Goal: Information Seeking & Learning: Learn about a topic

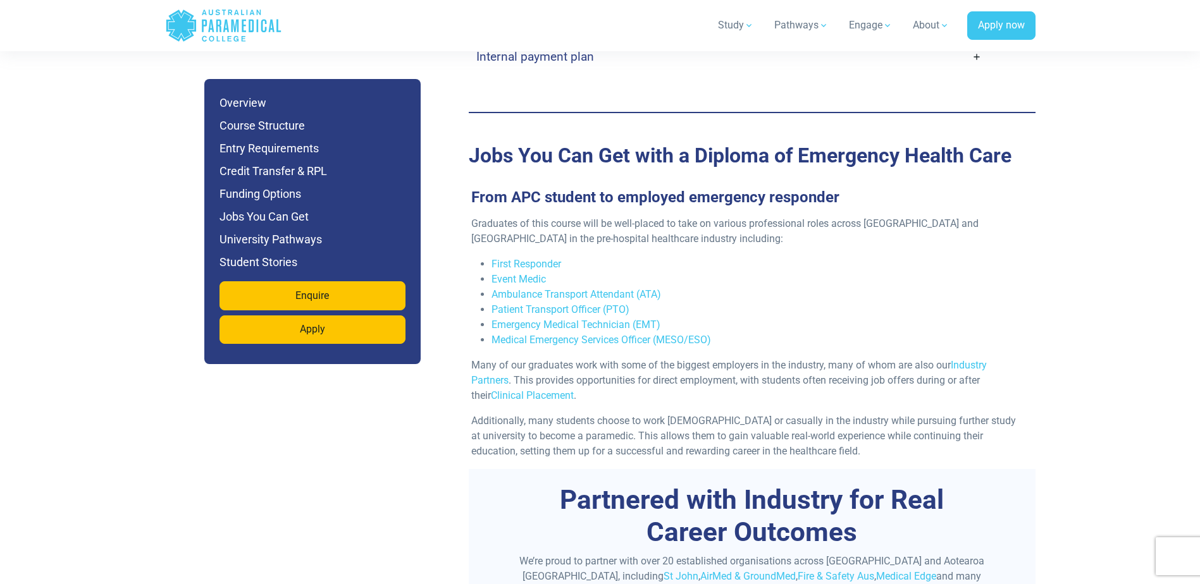
scroll to position [4110, 0]
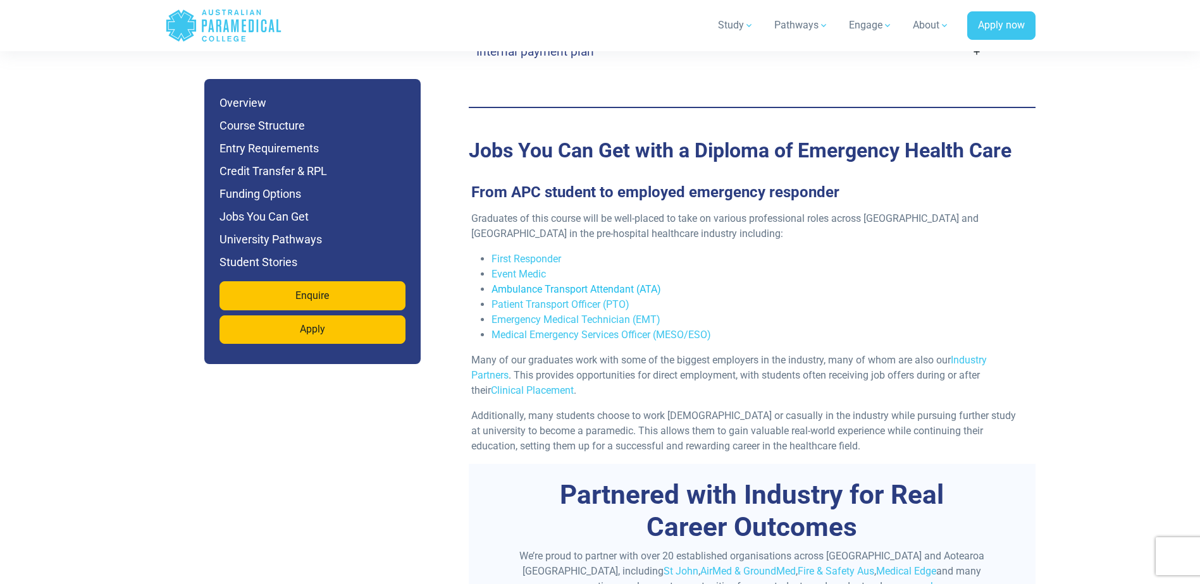
click at [572, 283] on link "Ambulance Transport Attendant (ATA)" at bounding box center [575, 289] width 169 height 12
click at [611, 314] on link "Emergency Medical Technician (EMT)" at bounding box center [575, 320] width 169 height 12
click at [610, 329] on link "Medical Emergency Services Officer (MESO/ESO)" at bounding box center [600, 335] width 219 height 12
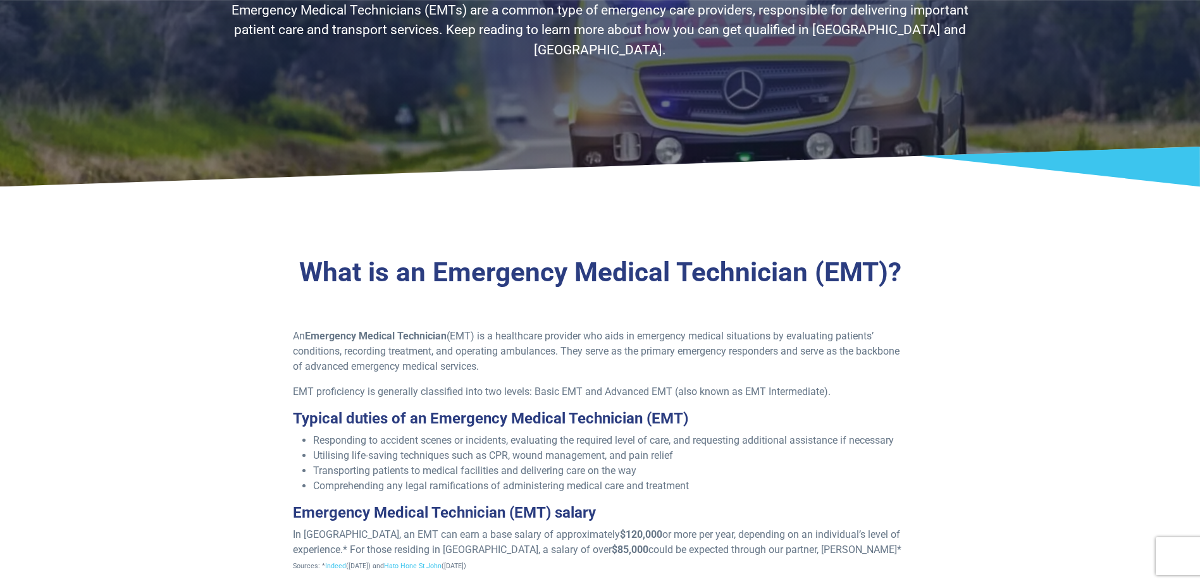
scroll to position [253, 0]
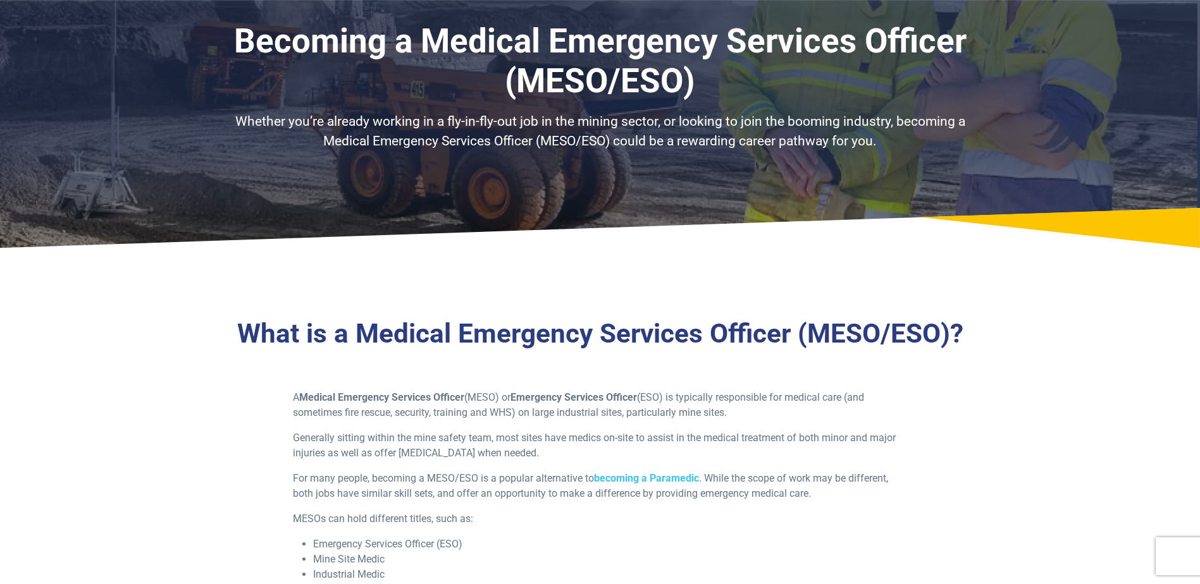
scroll to position [63, 0]
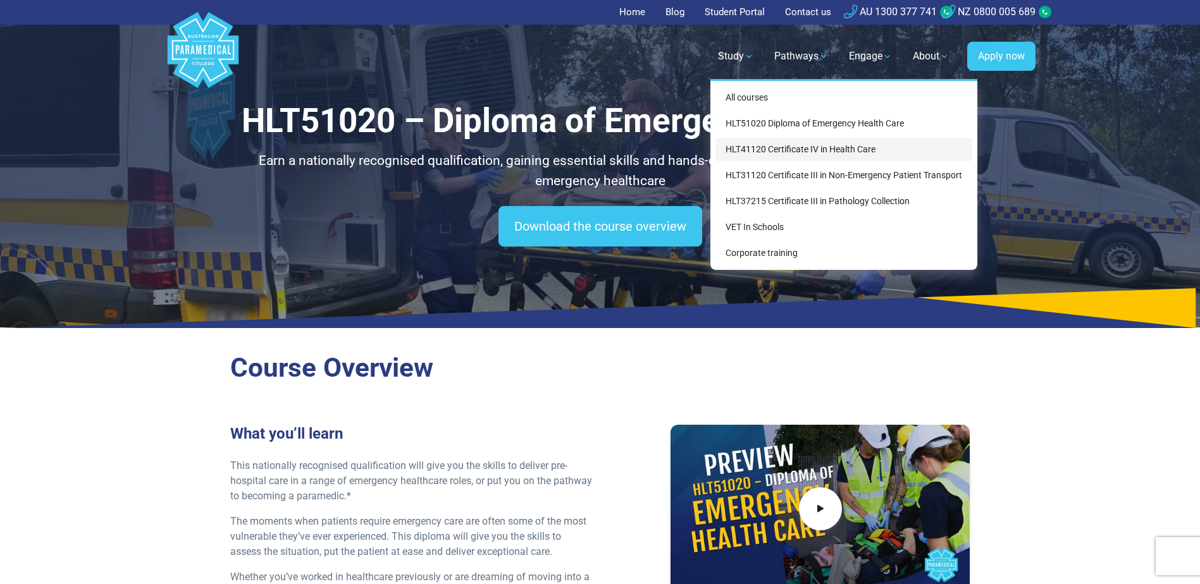
click at [746, 147] on link "HLT41120 Certificate IV in Health Care" at bounding box center [843, 149] width 257 height 23
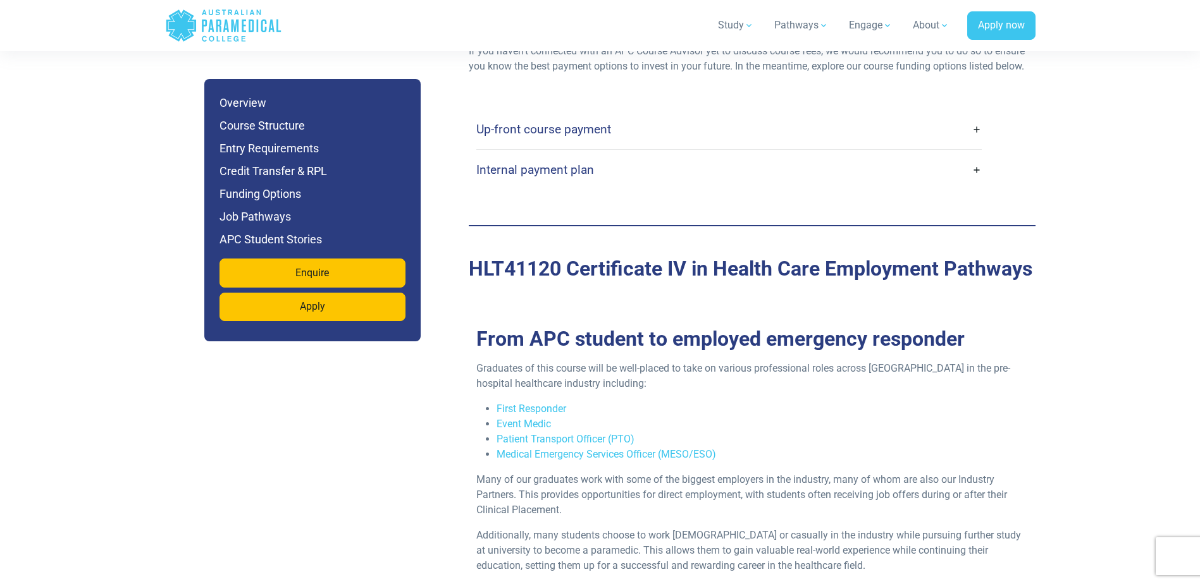
scroll to position [3162, 0]
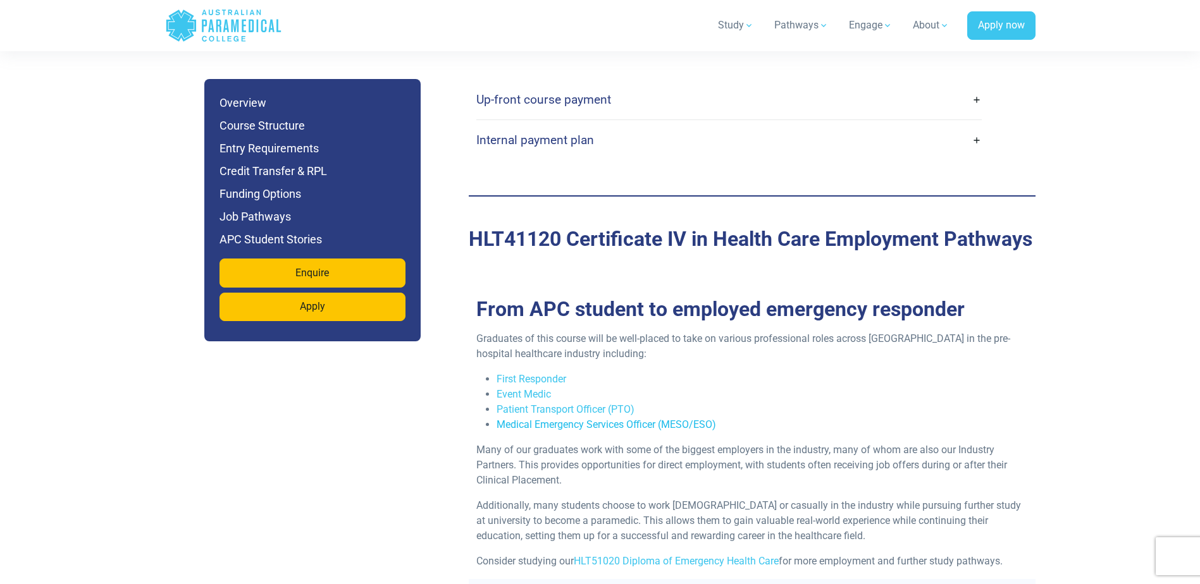
click at [574, 419] on link "Medical Emergency Services Officer (MESO/ESO)" at bounding box center [605, 425] width 219 height 12
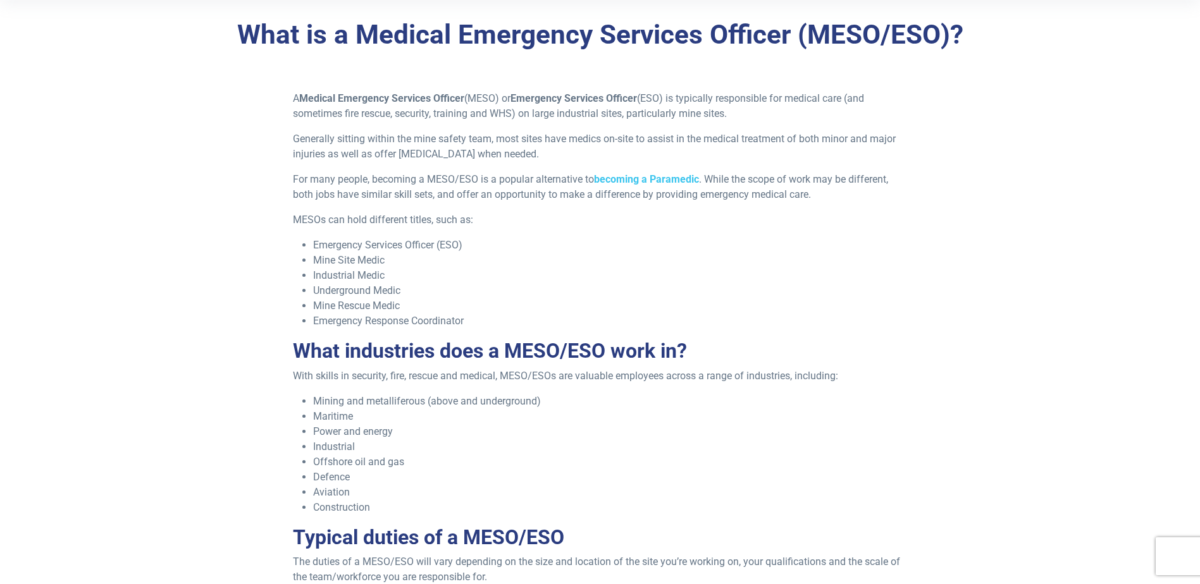
scroll to position [379, 0]
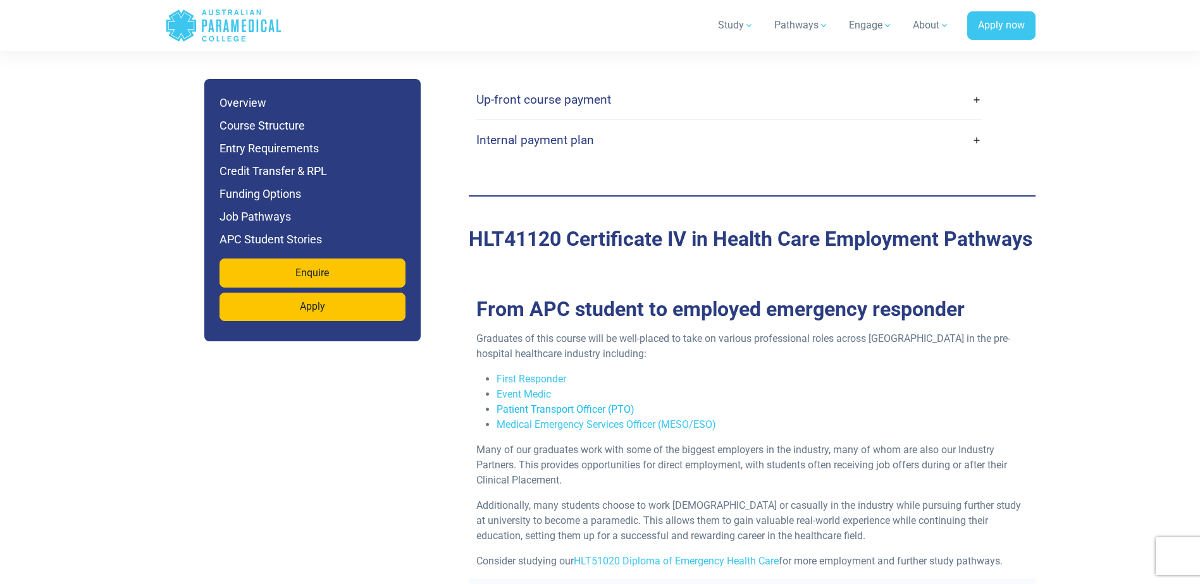
click at [593, 403] on link "Patient Transport Officer (PTO)" at bounding box center [565, 409] width 138 height 12
click at [560, 419] on link "Medical Emergency Services Officer (MESO/ESO)" at bounding box center [605, 425] width 219 height 12
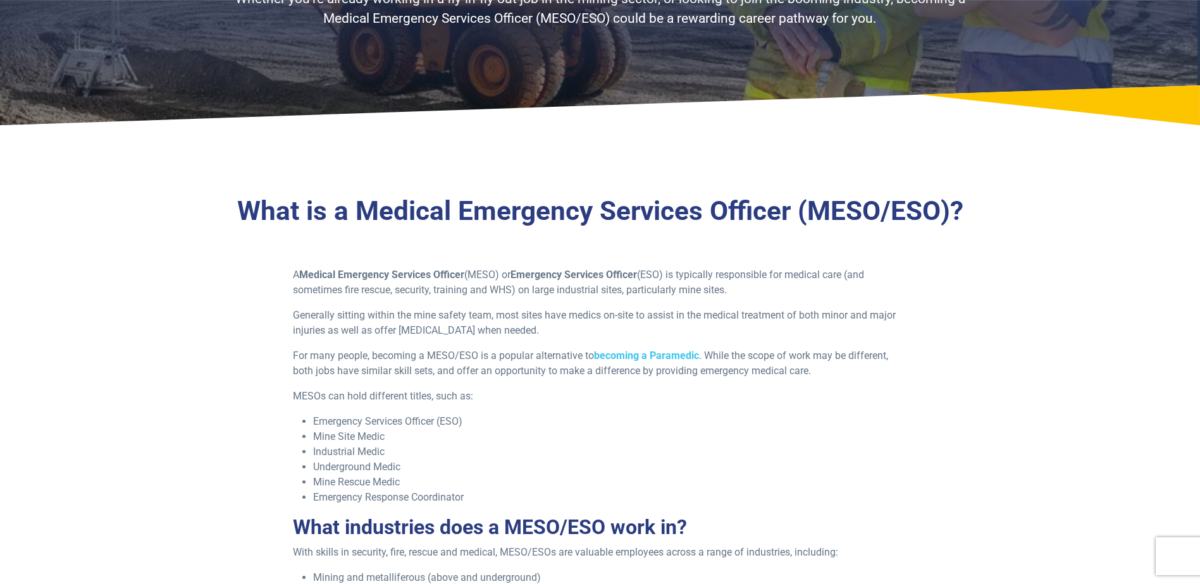
scroll to position [190, 0]
